Goal: Task Accomplishment & Management: Manage account settings

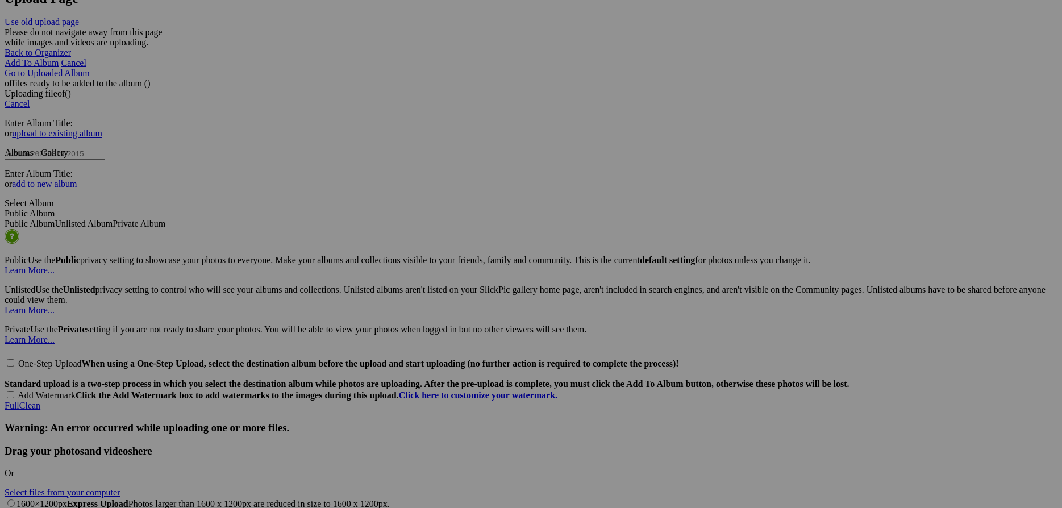
scroll to position [2118, 0]
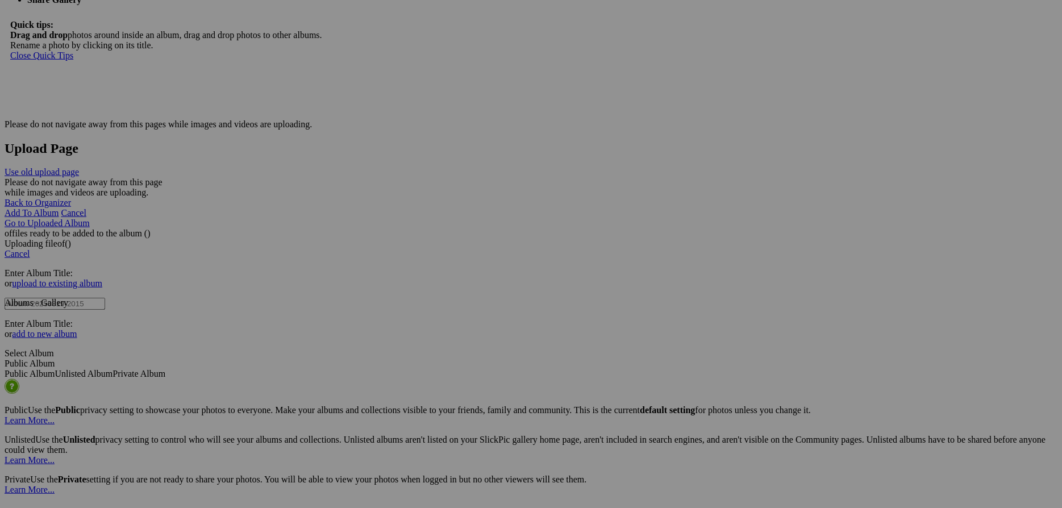
scroll to position [2118, 0]
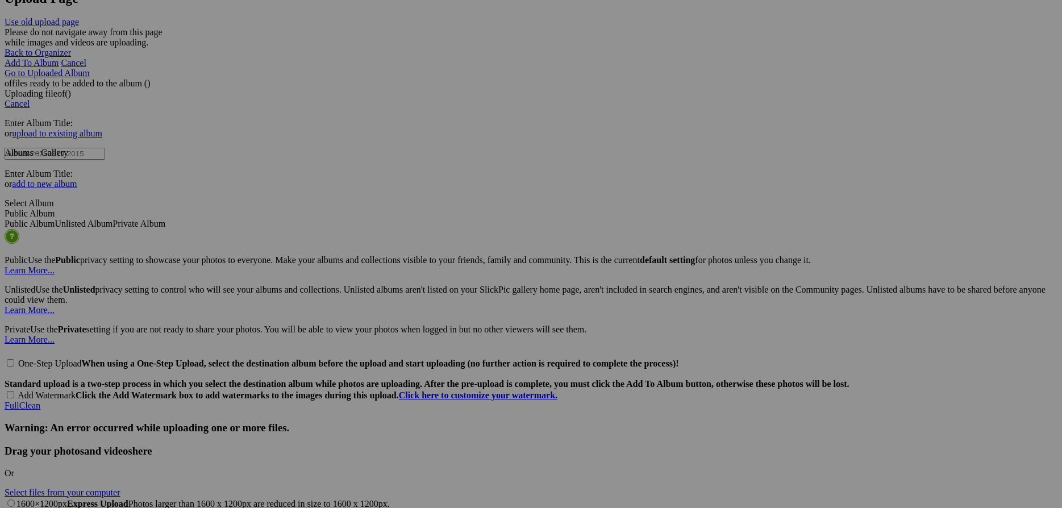
click at [456, 334] on link "Yes" at bounding box center [449, 339] width 13 height 10
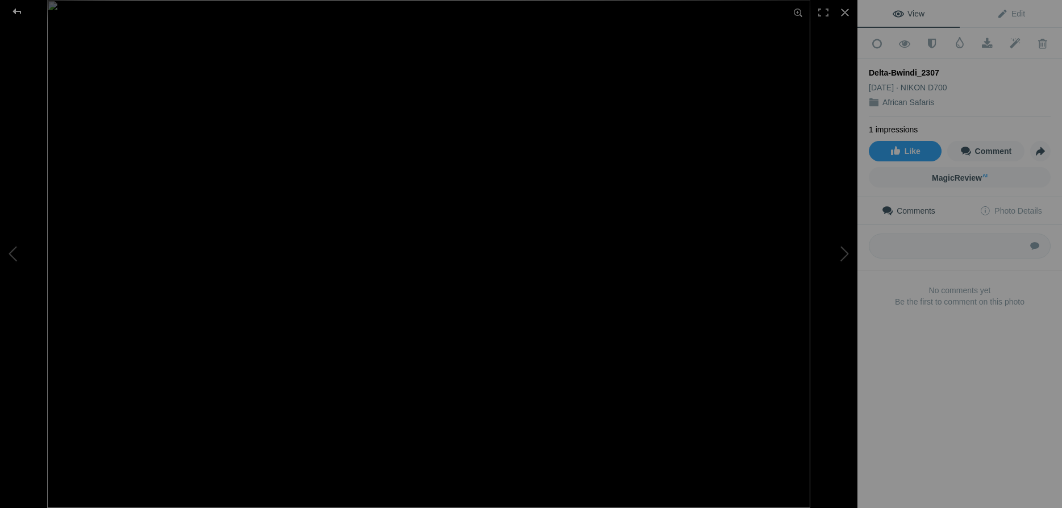
click at [16, 13] on div at bounding box center [17, 11] width 41 height 23
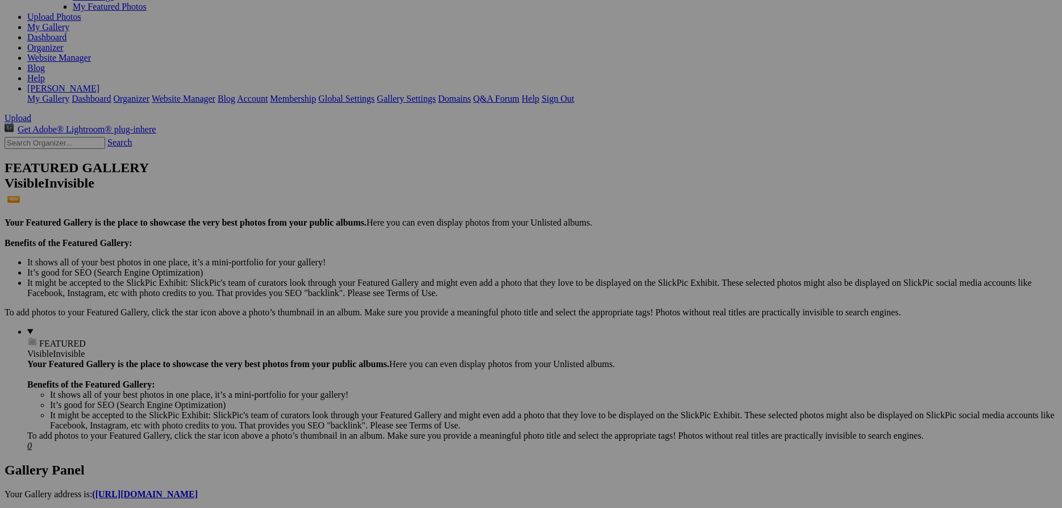
scroll to position [0, 0]
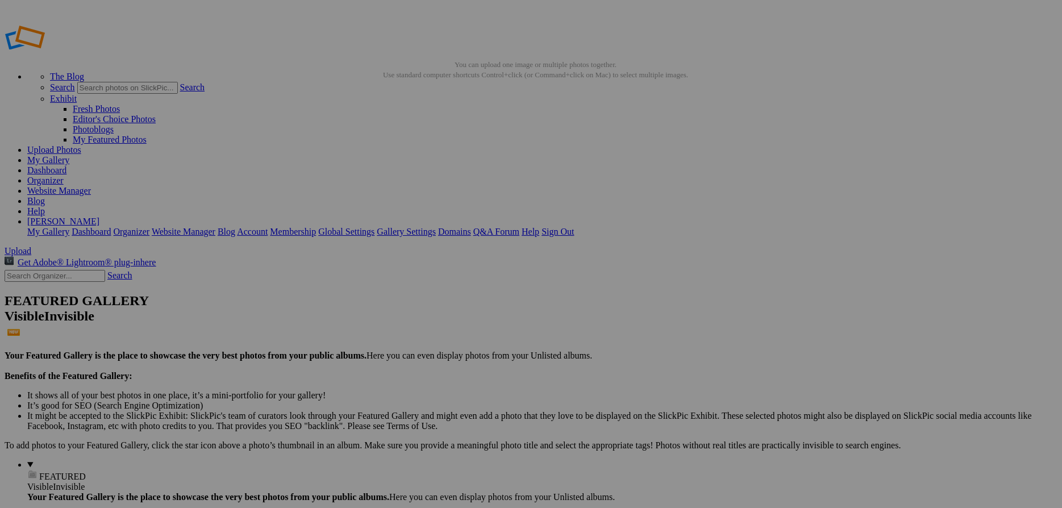
click at [91, 186] on link "Website Manager" at bounding box center [59, 191] width 64 height 10
